Goal: Answer question/provide support: Share knowledge or assist other users

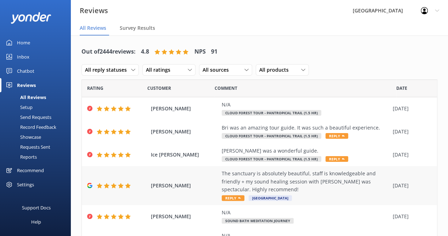
scroll to position [146, 0]
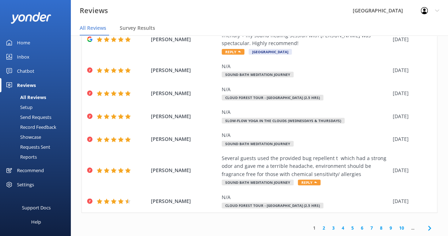
click at [24, 70] on div "Chatbot" at bounding box center [25, 71] width 17 height 14
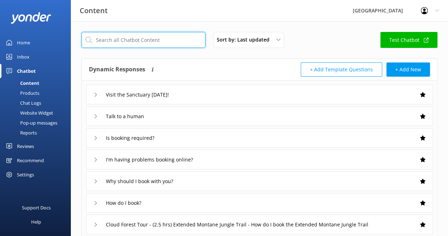
click at [166, 40] on input "text" at bounding box center [144, 40] width 124 height 16
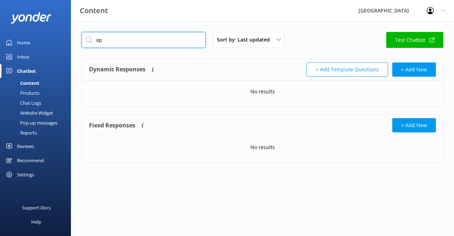
type input "o"
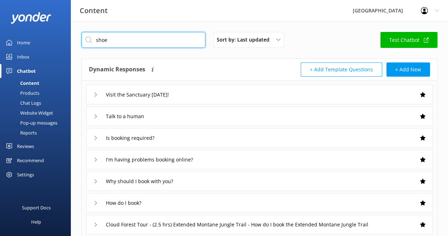
type input "shoe"
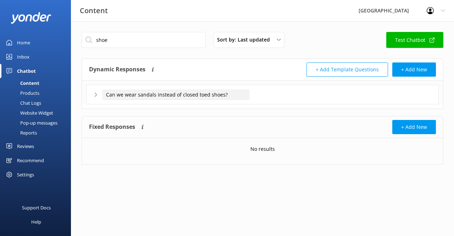
click at [239, 96] on input "Can we wear sandals instead of closed toed shoes?" at bounding box center [175, 94] width 147 height 11
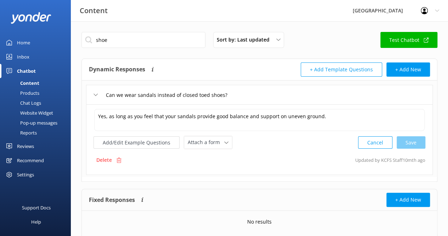
drag, startPoint x: 93, startPoint y: 116, endPoint x: 268, endPoint y: 128, distance: 175.2
click at [268, 128] on div "Yes, as long as you feel that your sandals provide good balance and support on …" at bounding box center [260, 119] width 332 height 23
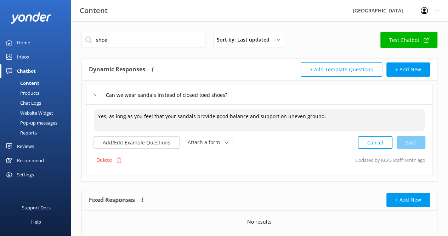
drag, startPoint x: 341, startPoint y: 117, endPoint x: 91, endPoint y: 117, distance: 249.8
click at [91, 117] on div "Yes, as long as you feel that your sandals provide good balance and support on …" at bounding box center [259, 139] width 347 height 71
